Goal: Share content

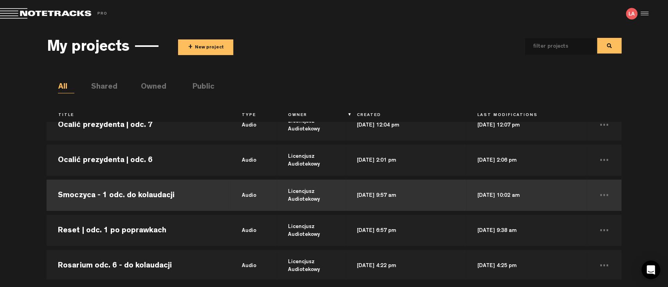
scroll to position [174, 0]
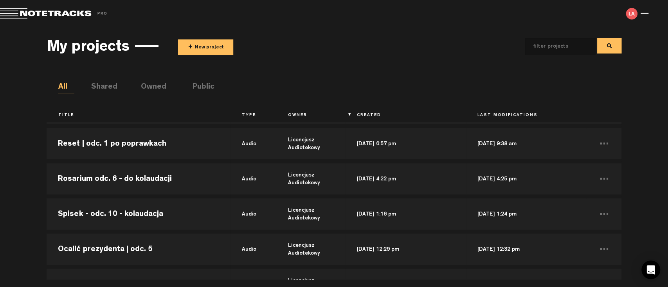
click at [554, 47] on input "text" at bounding box center [554, 46] width 58 height 16
type input "rosarium"
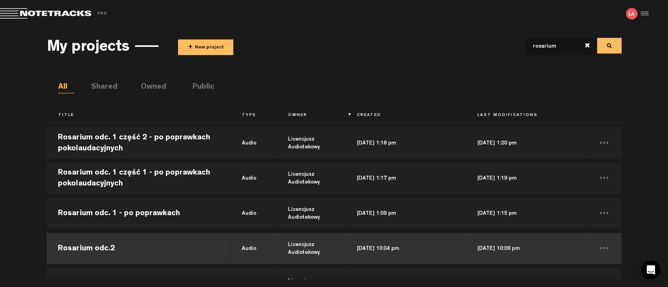
scroll to position [232, 0]
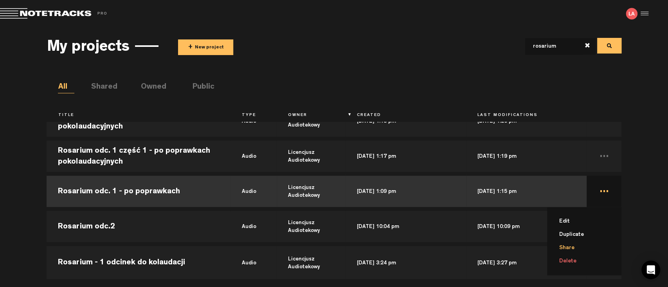
click at [568, 248] on li "Share" at bounding box center [588, 248] width 65 height 13
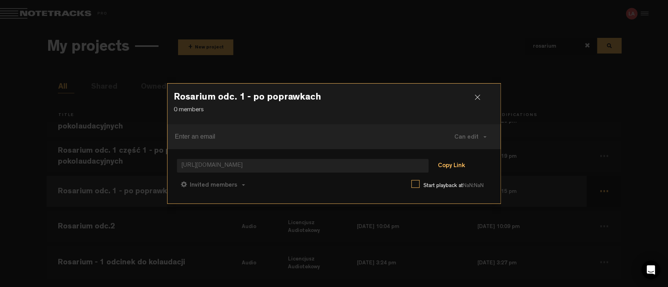
click at [444, 169] on button "Copy Link" at bounding box center [451, 167] width 43 height 16
click at [478, 94] on h3 "Rosarium odc. 1 - po poprawkach" at bounding box center [334, 99] width 321 height 13
click at [478, 99] on div at bounding box center [480, 101] width 12 height 12
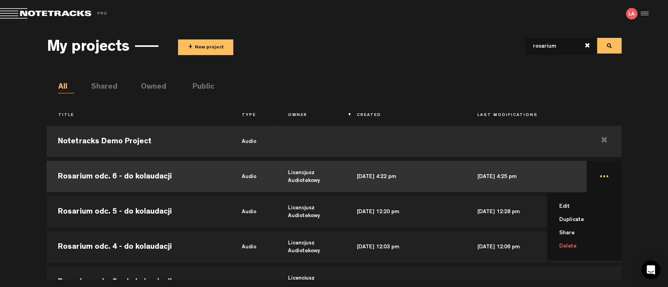
click at [605, 174] on td "... Edit Duplicate Share Delete" at bounding box center [603, 176] width 34 height 35
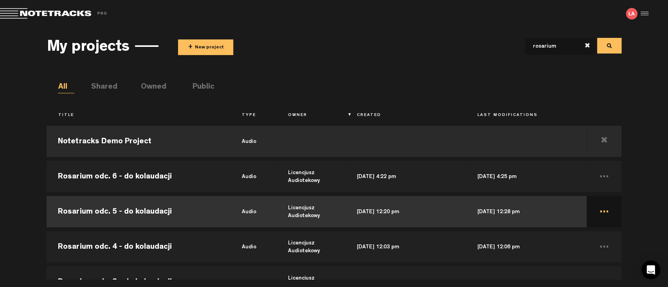
drag, startPoint x: 571, startPoint y: 255, endPoint x: 624, endPoint y: 198, distance: 77.8
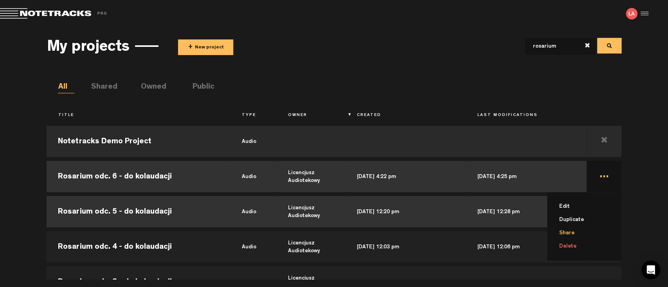
click at [569, 234] on li "Share" at bounding box center [588, 233] width 65 height 13
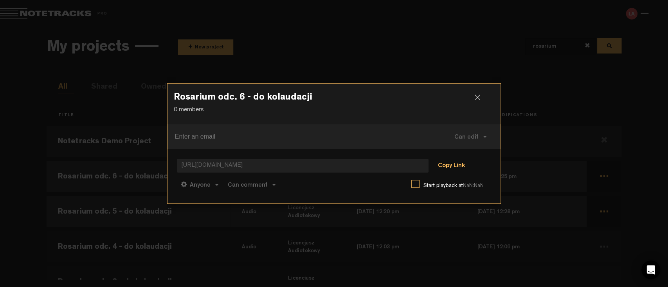
click at [453, 168] on button "Copy Link" at bounding box center [451, 167] width 43 height 16
click at [478, 99] on div at bounding box center [480, 101] width 12 height 12
